Goal: Information Seeking & Learning: Learn about a topic

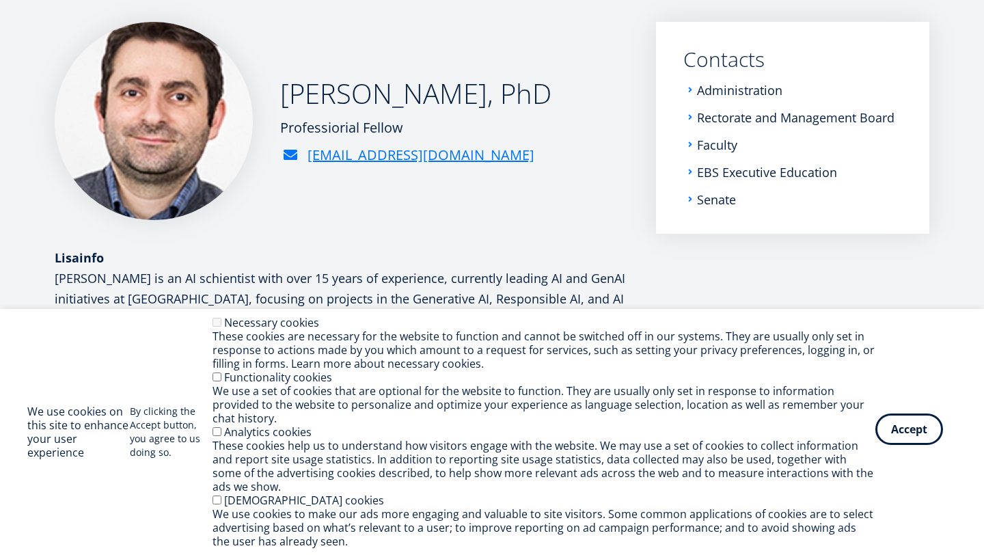
click at [895, 437] on button "Accept" at bounding box center [909, 428] width 68 height 31
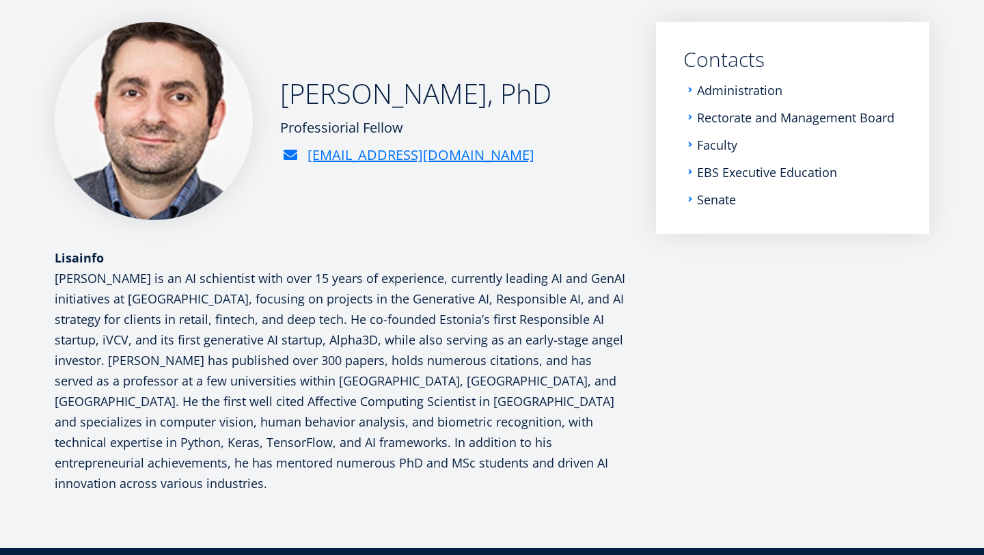
click at [415, 283] on p "[PERSON_NAME] is an AI schientist with over 15 years of experience, currently l…" at bounding box center [342, 381] width 574 height 226
drag, startPoint x: 415, startPoint y: 283, endPoint x: 251, endPoint y: 283, distance: 163.3
click at [249, 283] on p "[PERSON_NAME] is an AI schientist with over 15 years of experience, currently l…" at bounding box center [342, 381] width 574 height 226
click at [251, 283] on p "[PERSON_NAME] is an AI schientist with over 15 years of experience, currently l…" at bounding box center [342, 381] width 574 height 226
click at [105, 297] on p "[PERSON_NAME] is an AI schientist with over 15 years of experience, currently l…" at bounding box center [342, 381] width 574 height 226
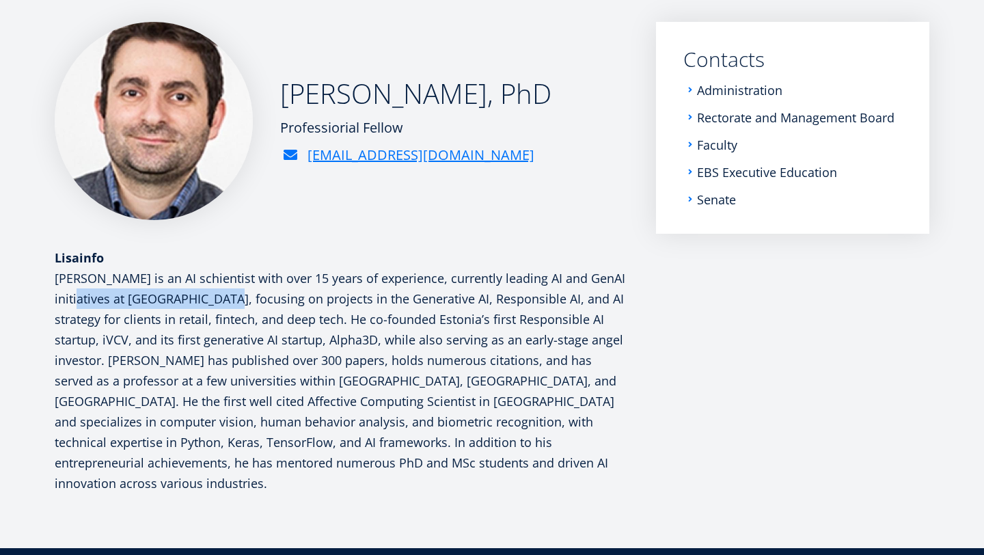
drag, startPoint x: 105, startPoint y: 297, endPoint x: 231, endPoint y: 297, distance: 125.7
click at [230, 297] on p "[PERSON_NAME] is an AI schientist with over 15 years of experience, currently l…" at bounding box center [342, 381] width 574 height 226
click at [231, 297] on p "[PERSON_NAME] is an AI schientist with over 15 years of experience, currently l…" at bounding box center [342, 381] width 574 height 226
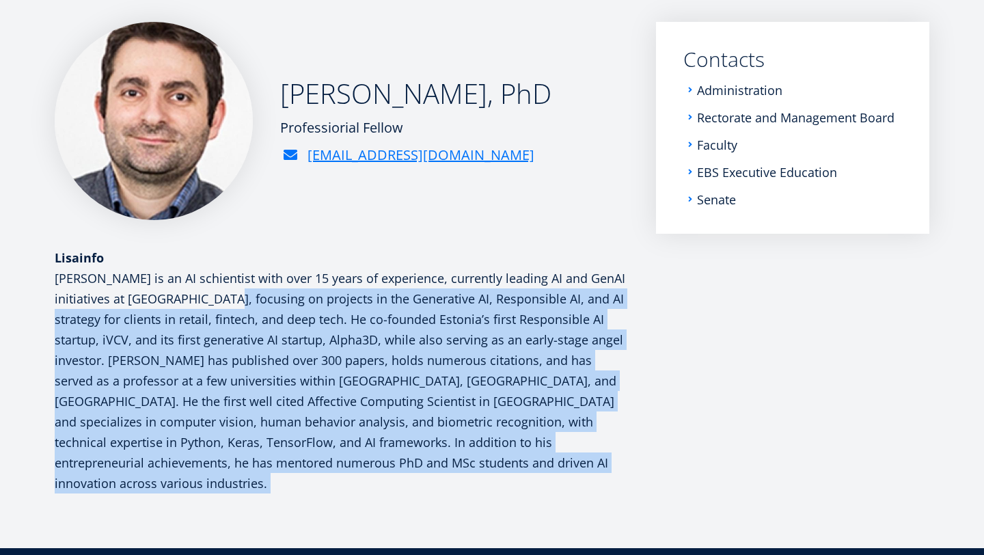
drag, startPoint x: 231, startPoint y: 297, endPoint x: 381, endPoint y: 486, distance: 241.3
click at [381, 486] on article "[PERSON_NAME], PhD Professiorial Fellow [EMAIL_ADDRESS][DOMAIN_NAME] Lisainfo S…" at bounding box center [492, 285] width 984 height 526
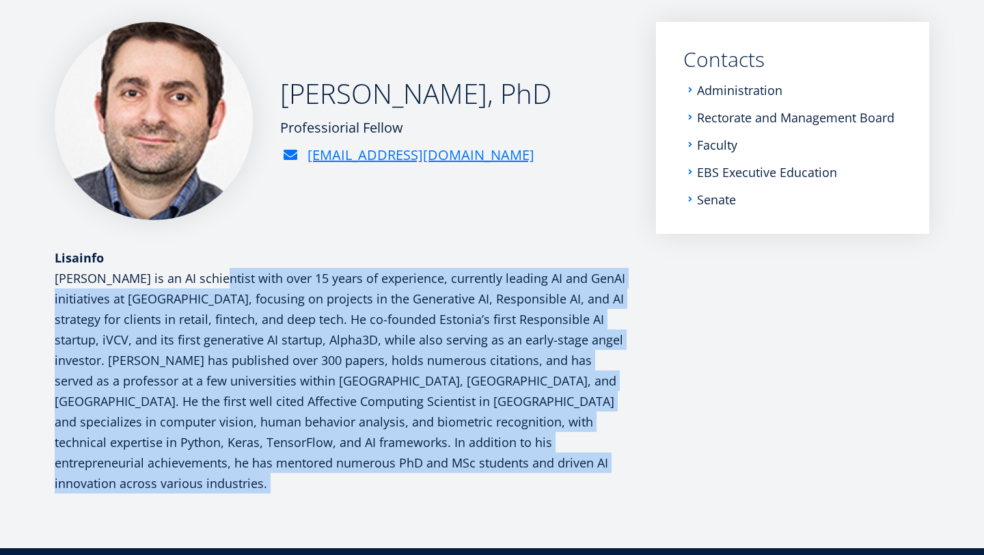
drag, startPoint x: 381, startPoint y: 486, endPoint x: 218, endPoint y: 267, distance: 273.1
click at [218, 267] on article "[PERSON_NAME], PhD Professiorial Fellow [EMAIL_ADDRESS][DOMAIN_NAME] Lisainfo S…" at bounding box center [492, 285] width 984 height 526
click at [218, 267] on div "Lisainfo" at bounding box center [342, 257] width 574 height 21
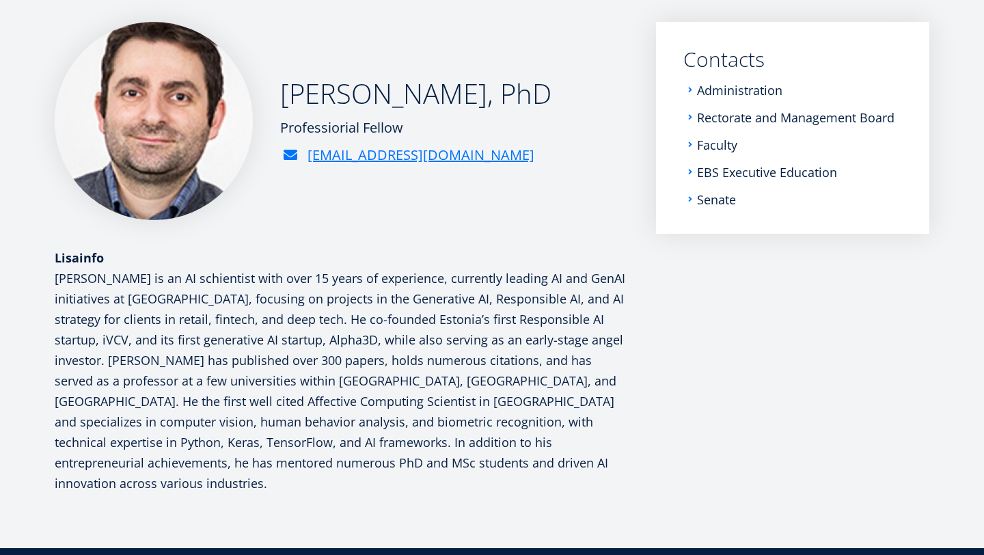
click at [218, 267] on div "Lisainfo" at bounding box center [342, 257] width 574 height 21
drag, startPoint x: 218, startPoint y: 267, endPoint x: 346, endPoint y: 444, distance: 219.3
click at [346, 444] on div "Lisainfo" at bounding box center [342, 370] width 574 height 246
click at [346, 444] on p "[PERSON_NAME] is an AI schientist with over 15 years of experience, currently l…" at bounding box center [342, 381] width 574 height 226
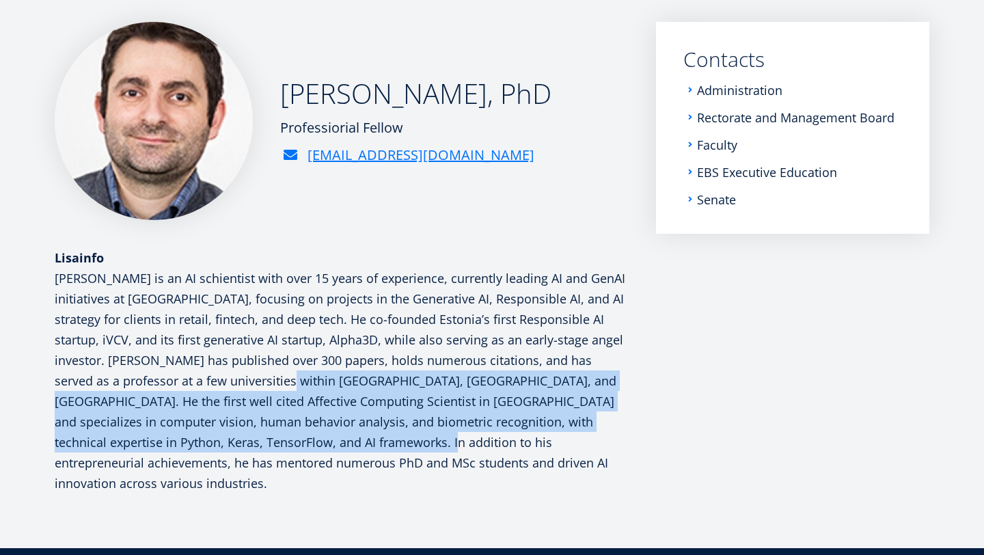
drag, startPoint x: 346, startPoint y: 444, endPoint x: 267, endPoint y: 377, distance: 104.7
click at [267, 377] on p "[PERSON_NAME] is an AI schientist with over 15 years of experience, currently l…" at bounding box center [342, 381] width 574 height 226
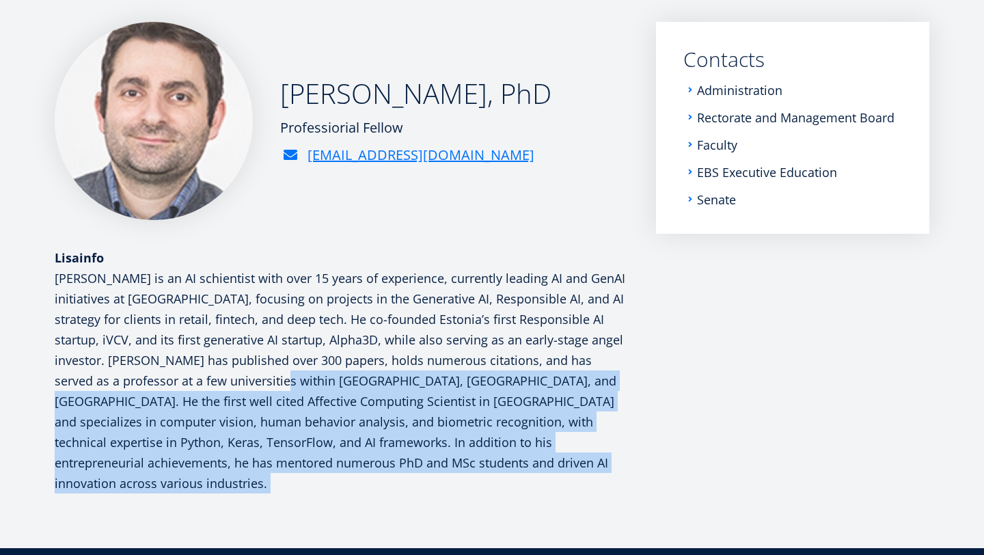
drag, startPoint x: 267, startPoint y: 377, endPoint x: 349, endPoint y: 476, distance: 129.6
click at [349, 476] on article "[PERSON_NAME], PhD Professiorial Fellow [EMAIL_ADDRESS][DOMAIN_NAME] Lisainfo S…" at bounding box center [492, 285] width 984 height 526
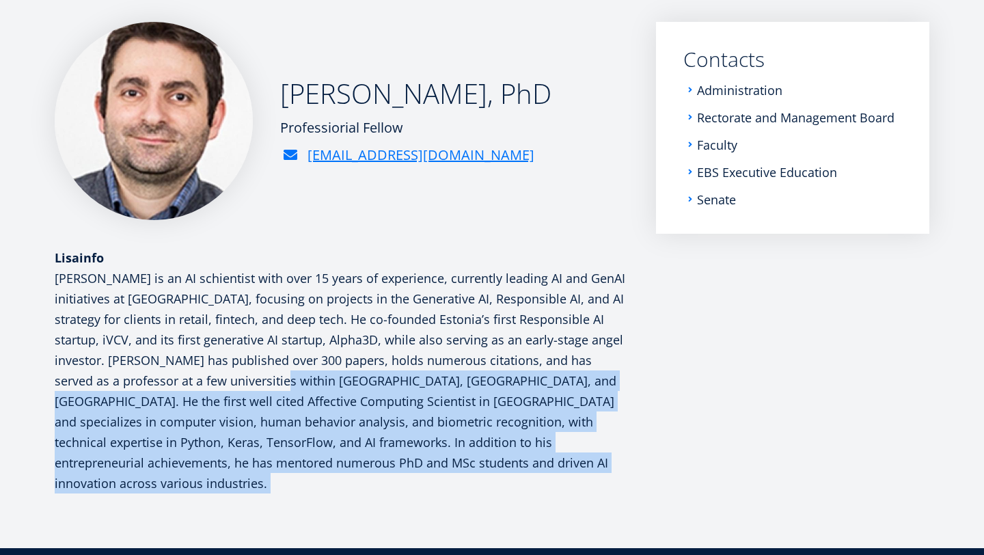
click at [349, 476] on article "[PERSON_NAME], PhD Professiorial Fellow [EMAIL_ADDRESS][DOMAIN_NAME] Lisainfo S…" at bounding box center [492, 285] width 984 height 526
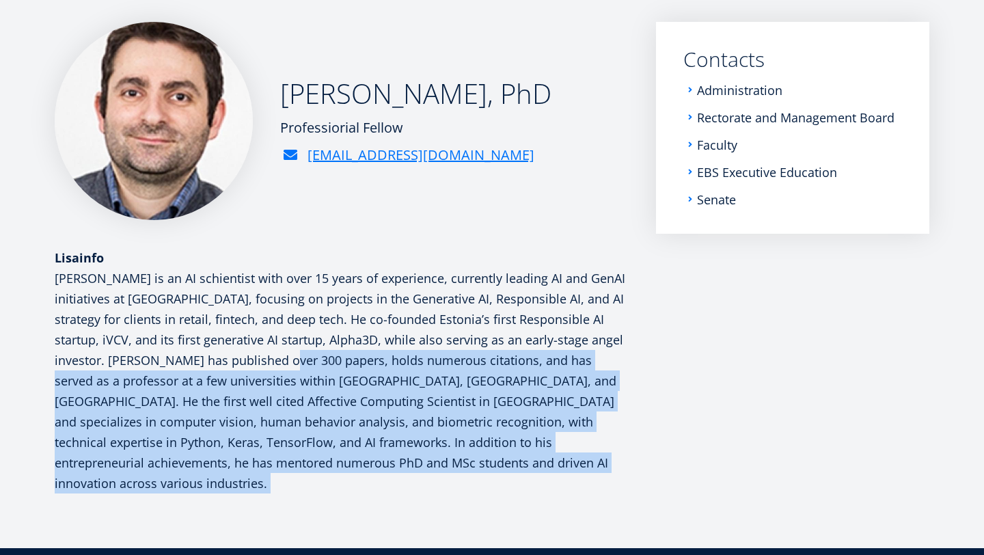
drag, startPoint x: 349, startPoint y: 476, endPoint x: 293, endPoint y: 351, distance: 137.0
click at [294, 353] on article "[PERSON_NAME], PhD Professiorial Fellow [EMAIL_ADDRESS][DOMAIN_NAME] Lisainfo S…" at bounding box center [492, 285] width 984 height 526
click at [293, 351] on p "[PERSON_NAME] is an AI schientist with over 15 years of experience, currently l…" at bounding box center [342, 381] width 574 height 226
drag, startPoint x: 293, startPoint y: 351, endPoint x: 338, endPoint y: 480, distance: 136.8
click at [338, 480] on article "[PERSON_NAME], PhD Professiorial Fellow [EMAIL_ADDRESS][DOMAIN_NAME] Lisainfo S…" at bounding box center [492, 285] width 984 height 526
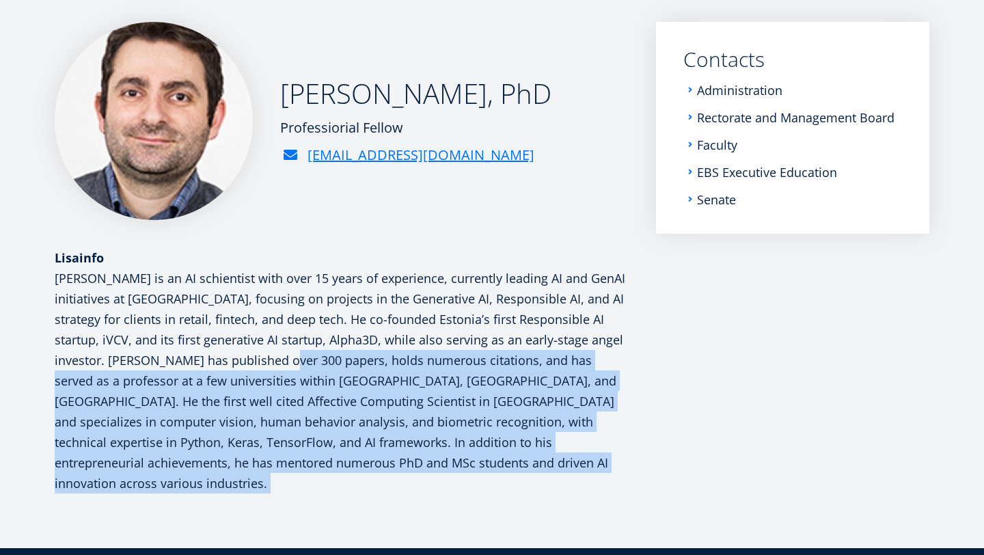
click at [338, 480] on article "[PERSON_NAME], PhD Professiorial Fellow [EMAIL_ADDRESS][DOMAIN_NAME] Lisainfo S…" at bounding box center [492, 285] width 984 height 526
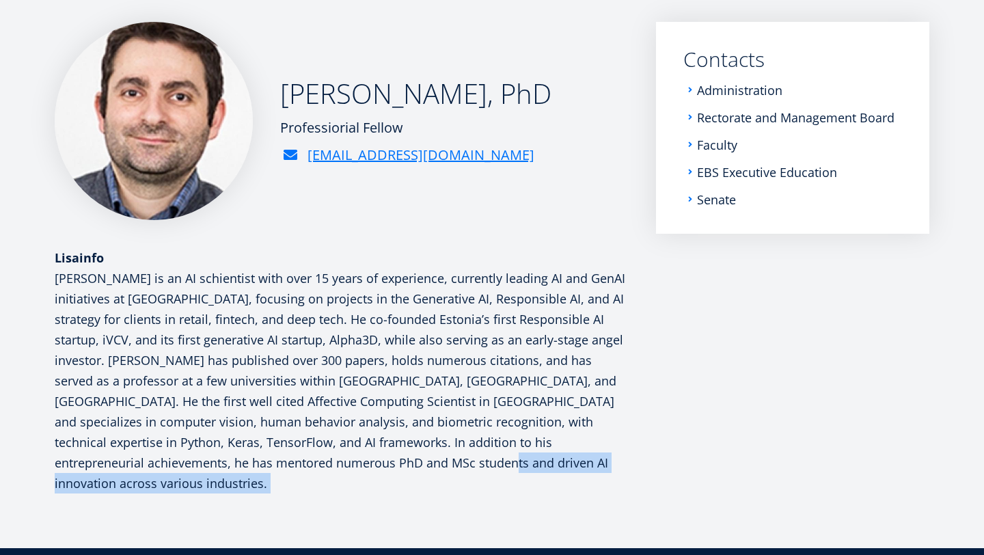
click at [338, 480] on article "[PERSON_NAME], PhD Professiorial Fellow [EMAIL_ADDRESS][DOMAIN_NAME] Lisainfo S…" at bounding box center [492, 285] width 984 height 526
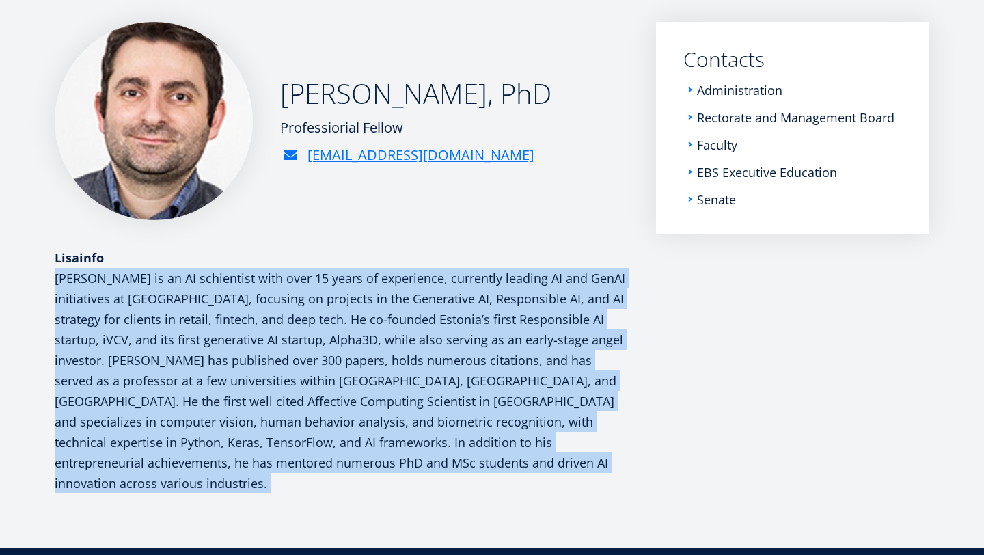
drag, startPoint x: 338, startPoint y: 480, endPoint x: 249, endPoint y: 354, distance: 154.5
click at [250, 354] on article "[PERSON_NAME], PhD Professiorial Fellow [EMAIL_ADDRESS][DOMAIN_NAME] Lisainfo S…" at bounding box center [492, 285] width 984 height 526
click at [249, 354] on p "[PERSON_NAME] is an AI schientist with over 15 years of experience, currently l…" at bounding box center [342, 381] width 574 height 226
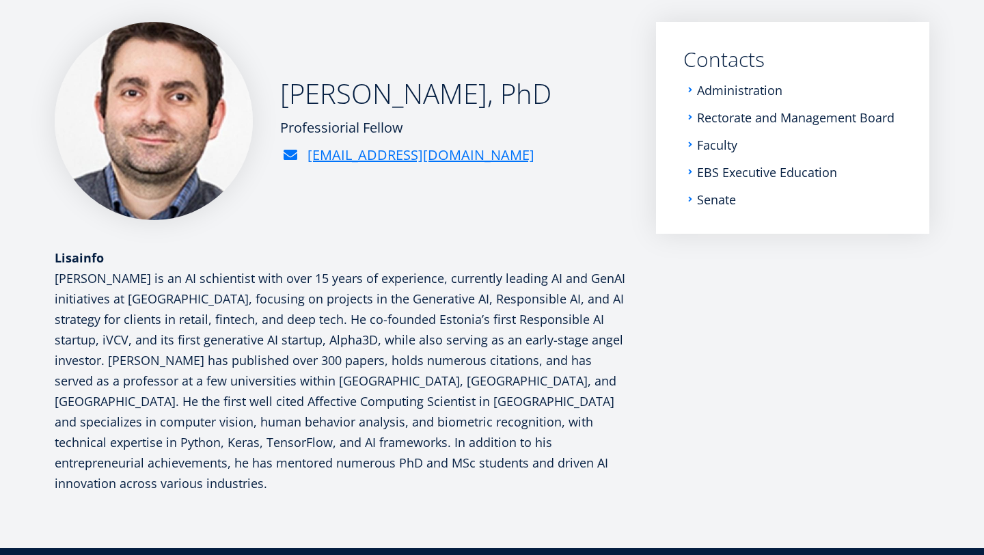
click at [494, 474] on article "[PERSON_NAME], PhD Professiorial Fellow [EMAIL_ADDRESS][DOMAIN_NAME] Lisainfo S…" at bounding box center [492, 285] width 984 height 526
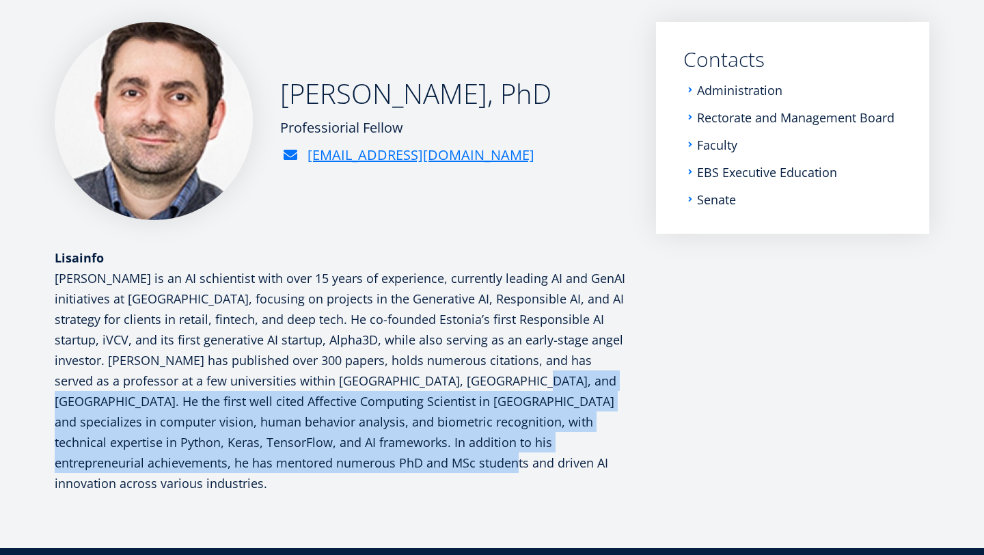
click at [494, 474] on article "[PERSON_NAME], PhD Professiorial Fellow [EMAIL_ADDRESS][DOMAIN_NAME] Lisainfo S…" at bounding box center [492, 285] width 984 height 526
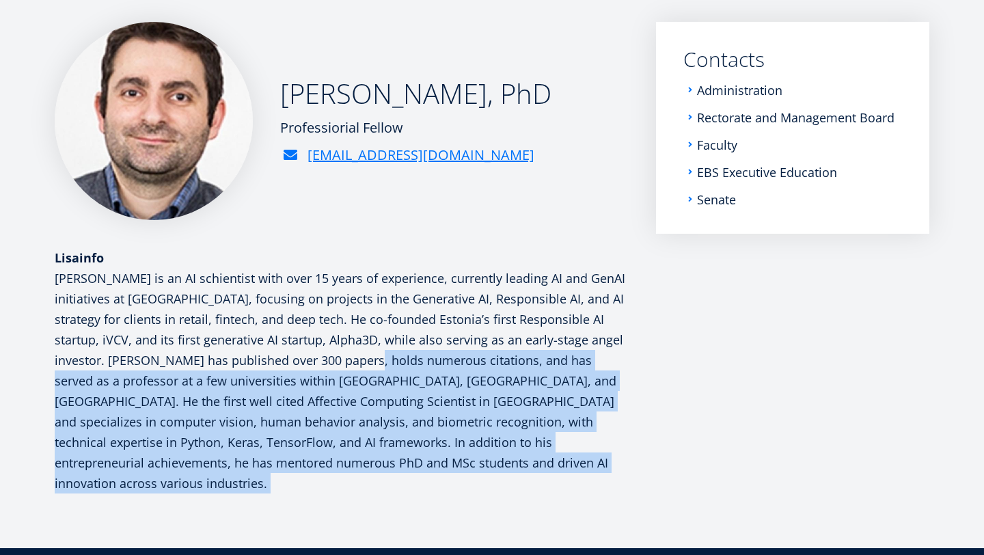
drag, startPoint x: 494, startPoint y: 474, endPoint x: 398, endPoint y: 336, distance: 168.3
click at [399, 338] on article "[PERSON_NAME], PhD Professiorial Fellow [EMAIL_ADDRESS][DOMAIN_NAME] Lisainfo S…" at bounding box center [492, 285] width 984 height 526
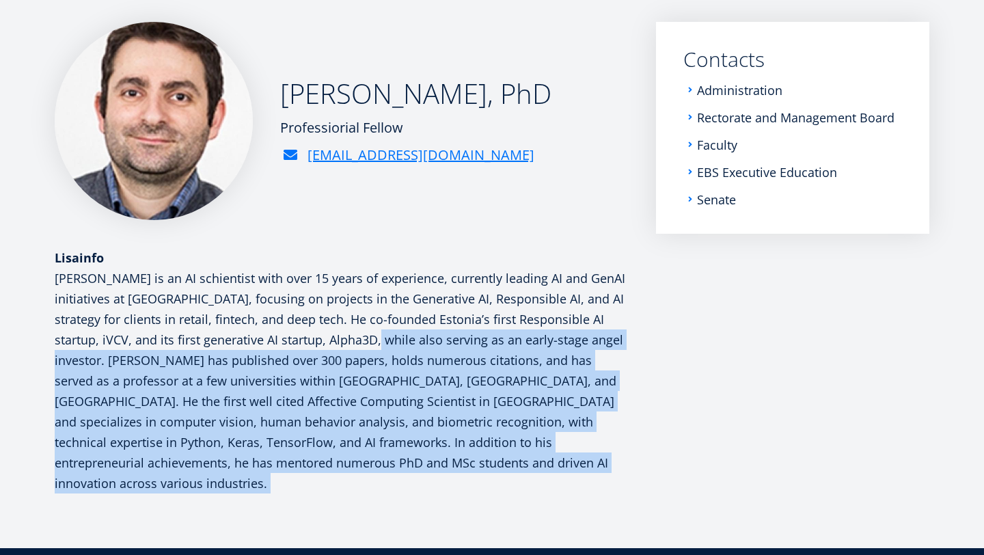
click at [398, 336] on p "[PERSON_NAME] is an AI schientist with over 15 years of experience, currently l…" at bounding box center [342, 381] width 574 height 226
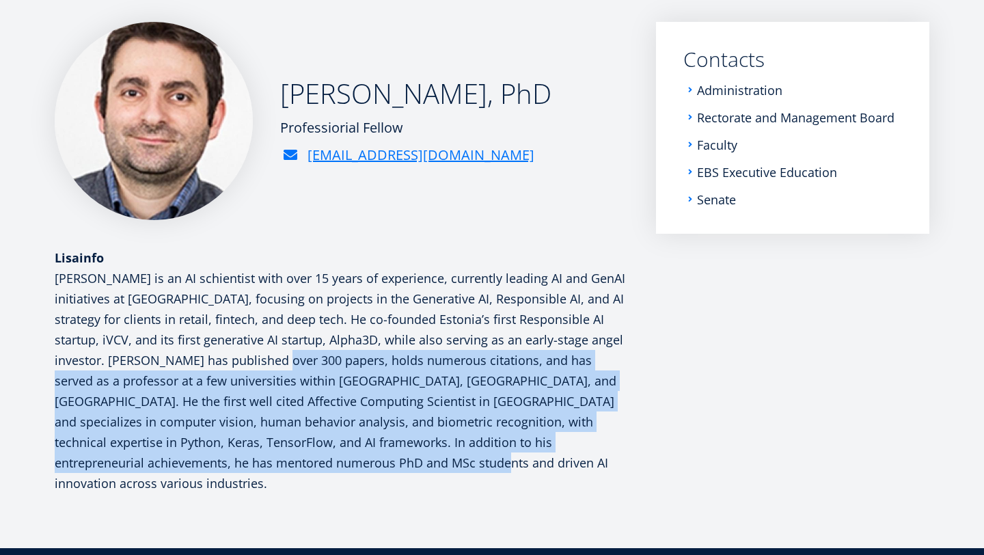
drag, startPoint x: 339, startPoint y: 461, endPoint x: 271, endPoint y: 348, distance: 131.5
click at [272, 348] on p "[PERSON_NAME] is an AI schientist with over 15 years of experience, currently l…" at bounding box center [342, 381] width 574 height 226
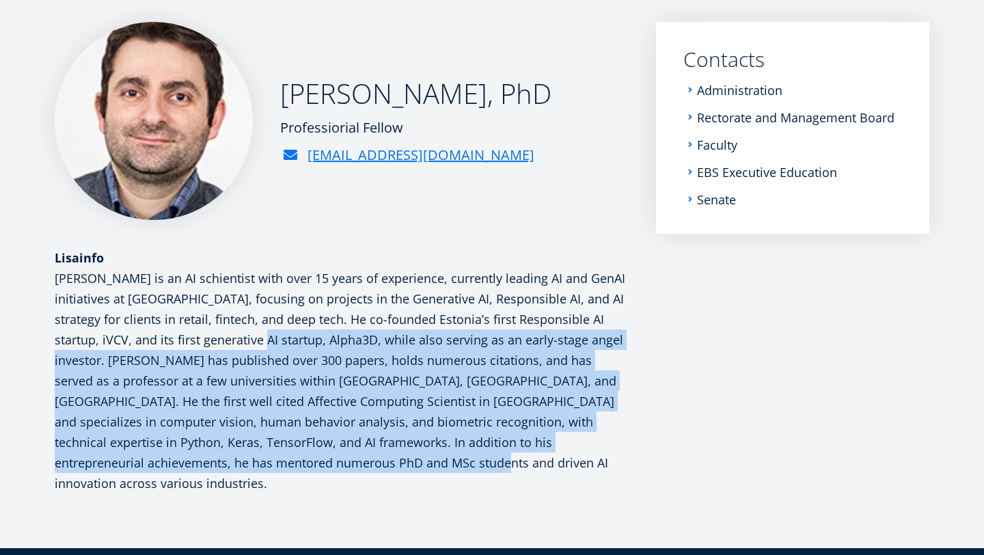
click at [271, 348] on p "[PERSON_NAME] is an AI schientist with over 15 years of experience, currently l…" at bounding box center [342, 381] width 574 height 226
